Goal: Find specific page/section: Find specific page/section

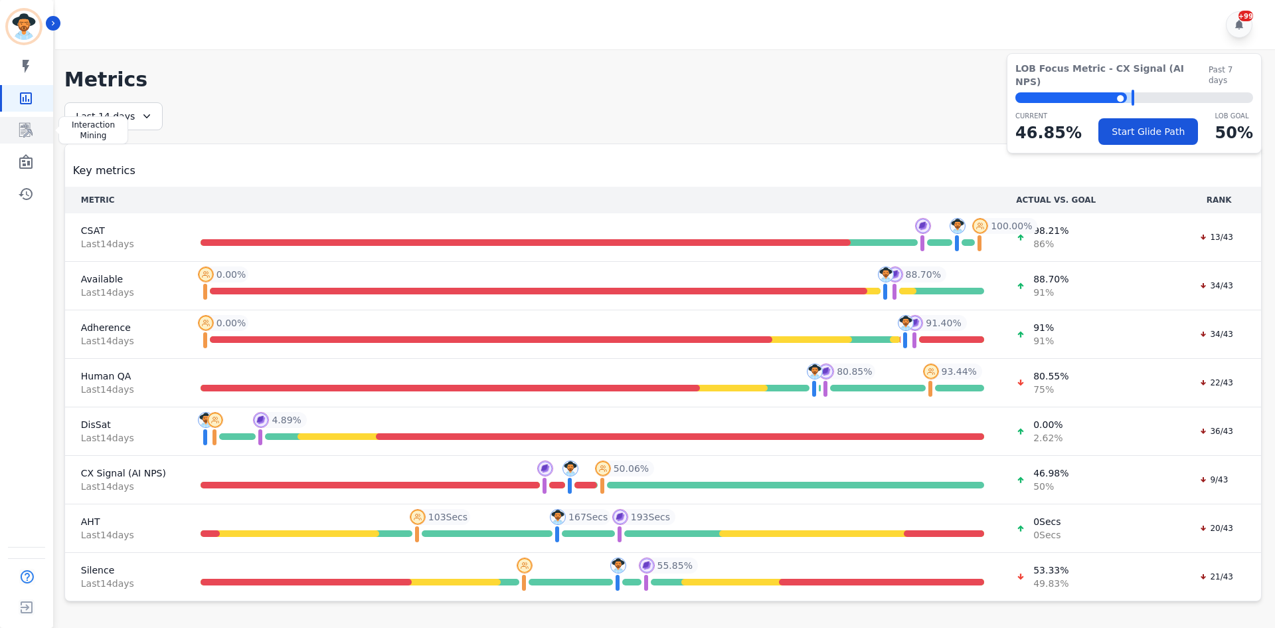
click at [37, 132] on link "Sidebar" at bounding box center [27, 130] width 51 height 27
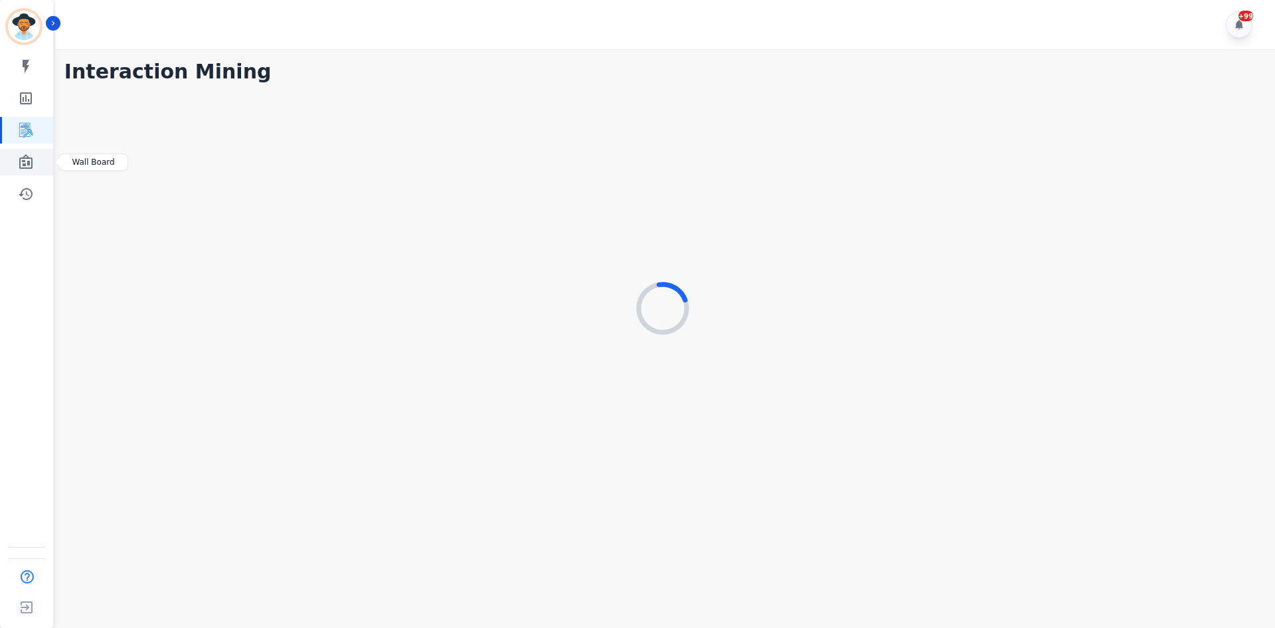
click at [27, 154] on icon "Sidebar" at bounding box center [26, 162] width 16 height 16
